Goal: Register for event/course

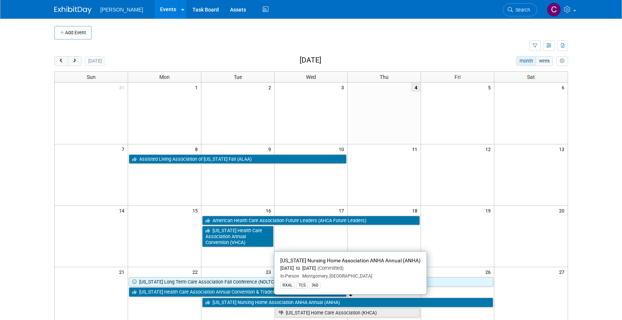
click at [289, 302] on link "[US_STATE] Nursing Home Association ANHA Annual (ANHA)" at bounding box center [347, 303] width 291 height 10
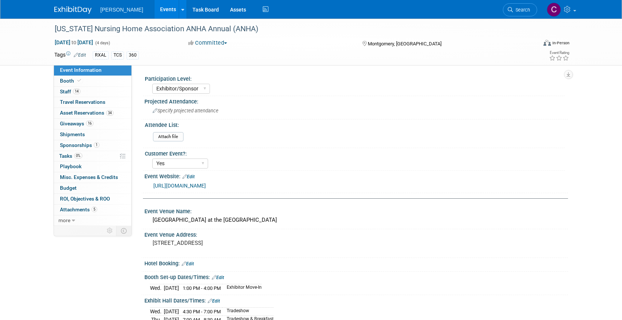
select select "Exhibitor/Sponsor"
select select "Yes"
click at [68, 165] on span "Playbook 0" at bounding box center [71, 166] width 22 height 6
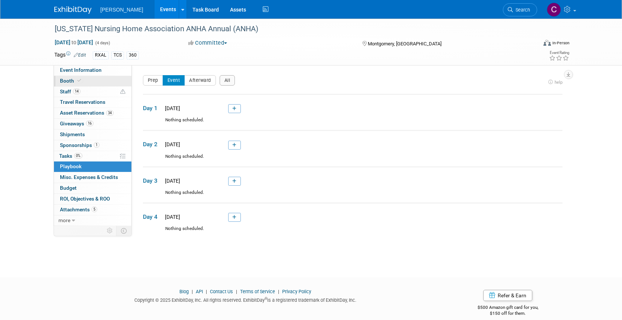
click at [68, 77] on link "Booth" at bounding box center [92, 81] width 77 height 10
